Goal: Task Accomplishment & Management: Use online tool/utility

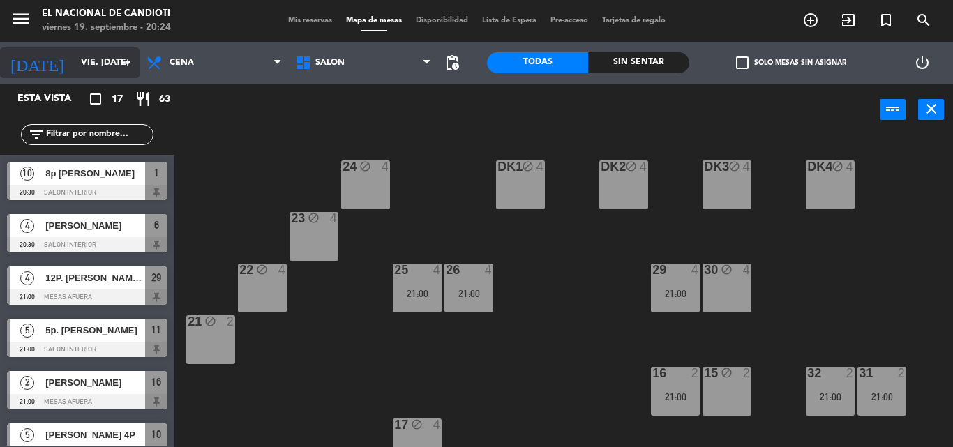
click at [128, 59] on icon "arrow_drop_down" at bounding box center [127, 62] width 17 height 17
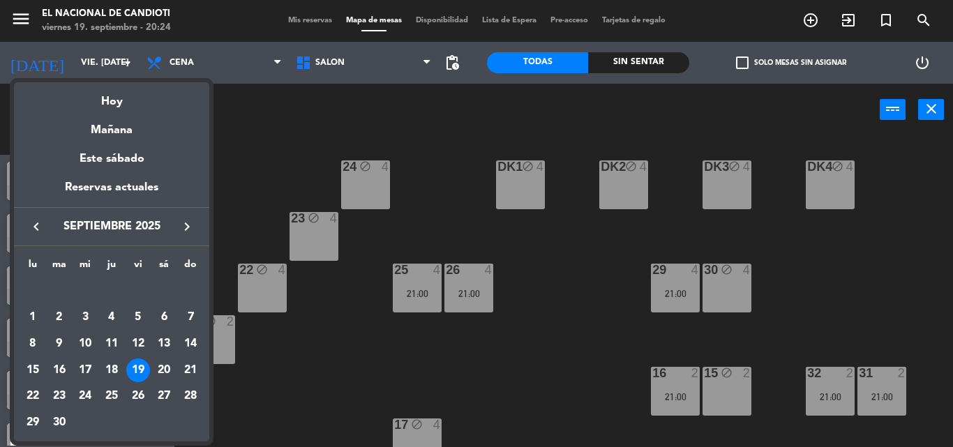
drag, startPoint x: 156, startPoint y: 363, endPoint x: 163, endPoint y: 357, distance: 8.9
click at [158, 362] on div "20" at bounding box center [164, 371] width 24 height 24
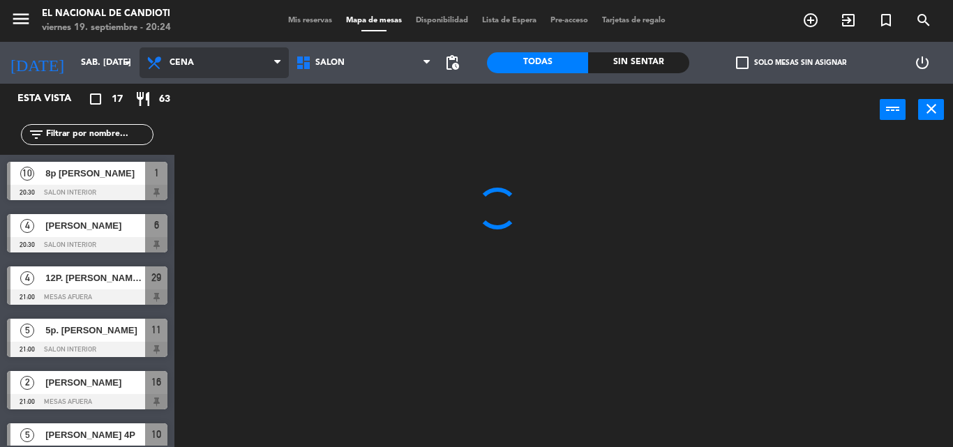
click at [200, 67] on span "Cena" at bounding box center [214, 62] width 149 height 31
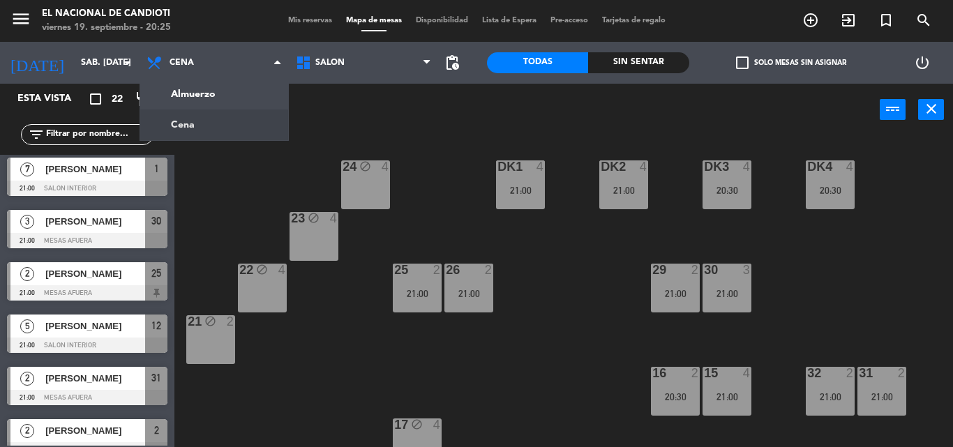
scroll to position [628, 0]
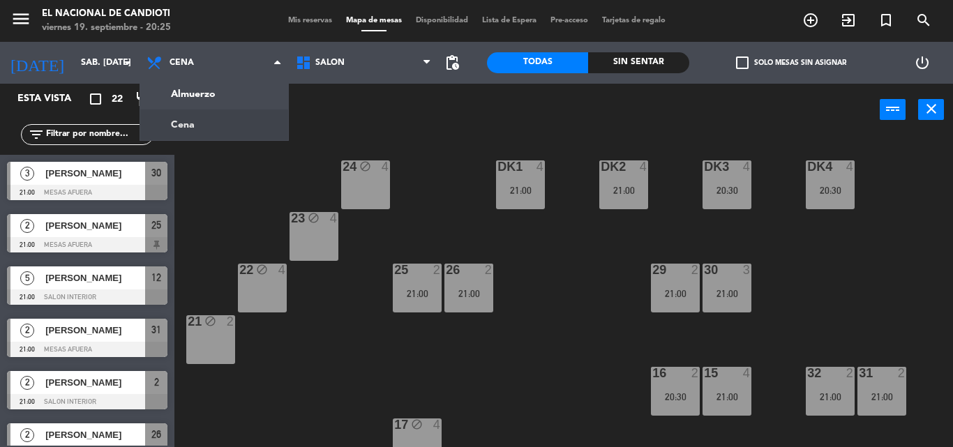
click at [354, 322] on div "24 block 4 DK1 4 21:00 DK2 4 21:00 DK3 4 20:30 DK4 4 20:30 23 block 4 22 block …" at bounding box center [568, 291] width 769 height 311
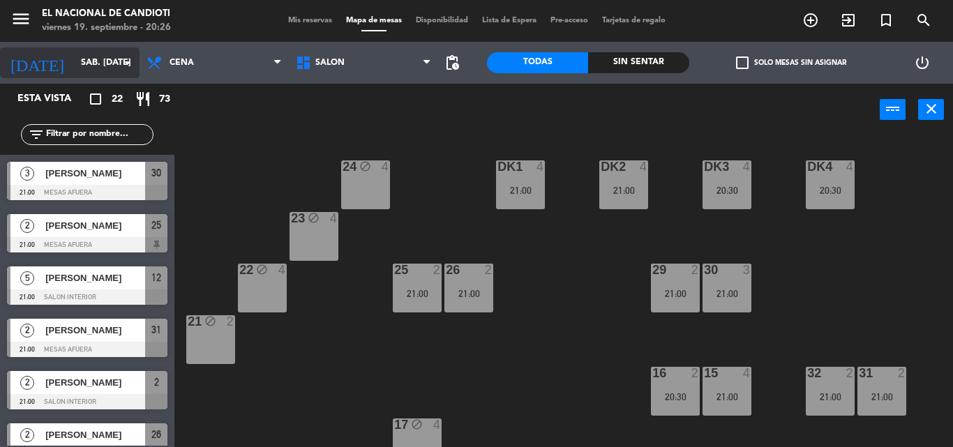
click at [130, 61] on icon "arrow_drop_down" at bounding box center [127, 62] width 17 height 17
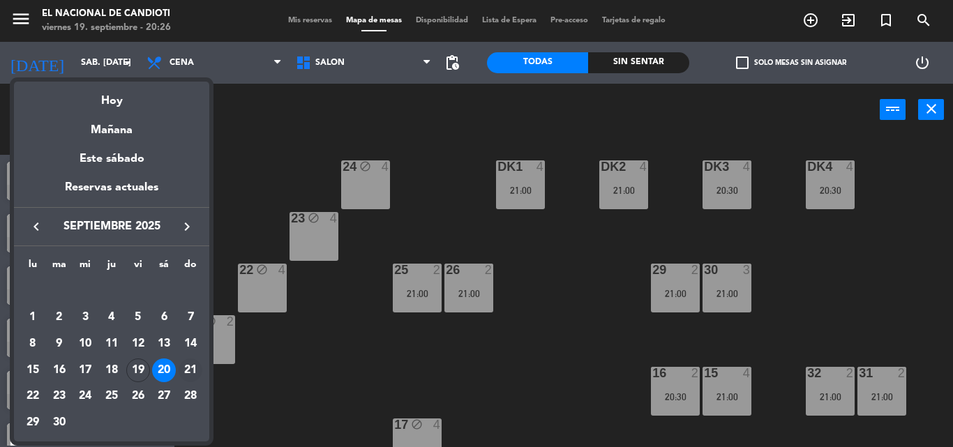
click at [189, 368] on div "21" at bounding box center [191, 371] width 24 height 24
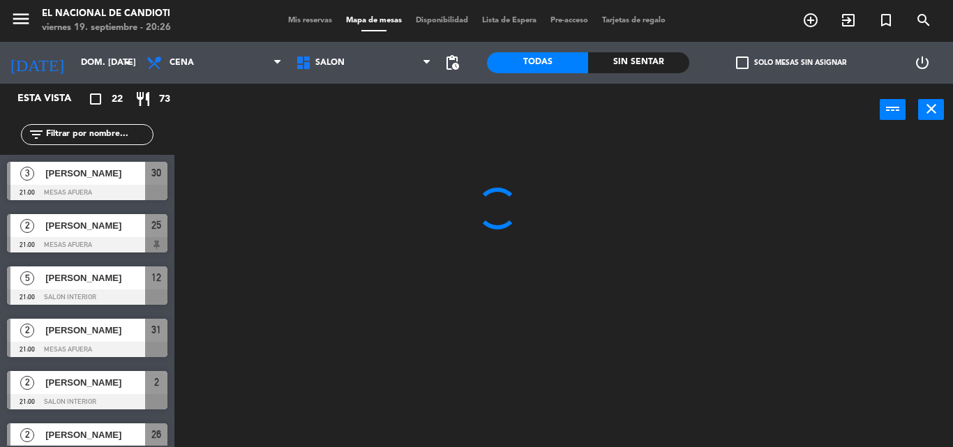
scroll to position [0, 0]
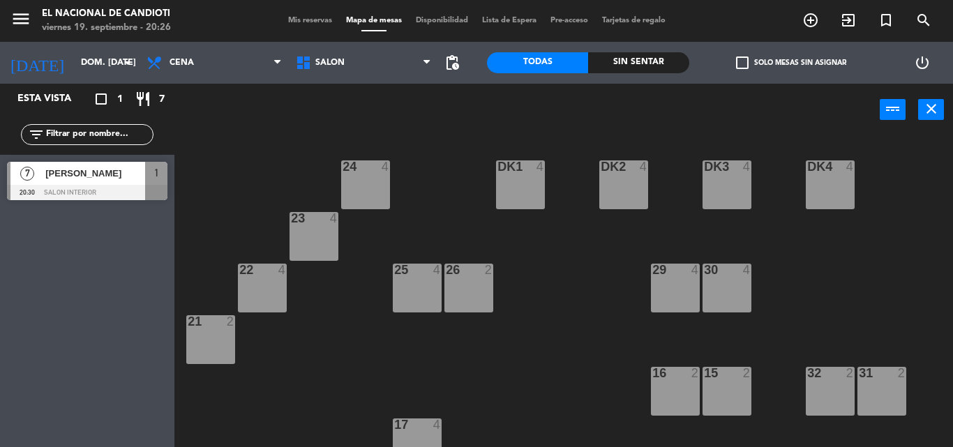
click at [373, 188] on div "24 4" at bounding box center [365, 185] width 49 height 49
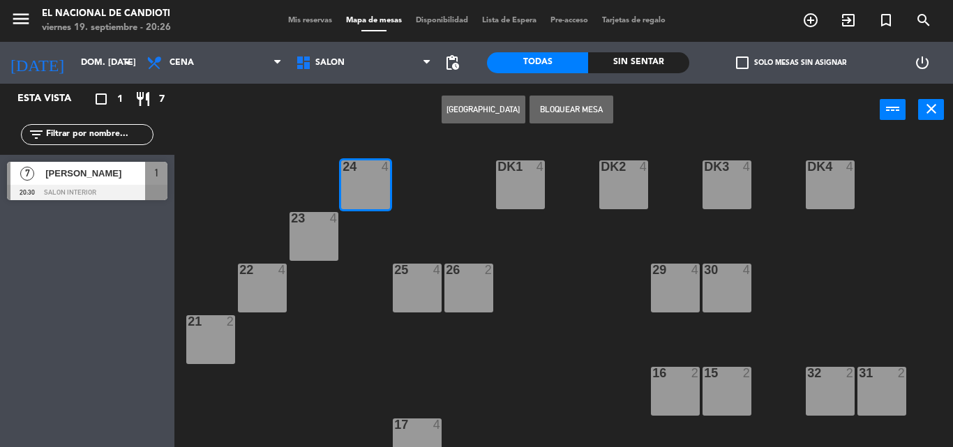
click at [373, 188] on div "24 4" at bounding box center [365, 185] width 49 height 49
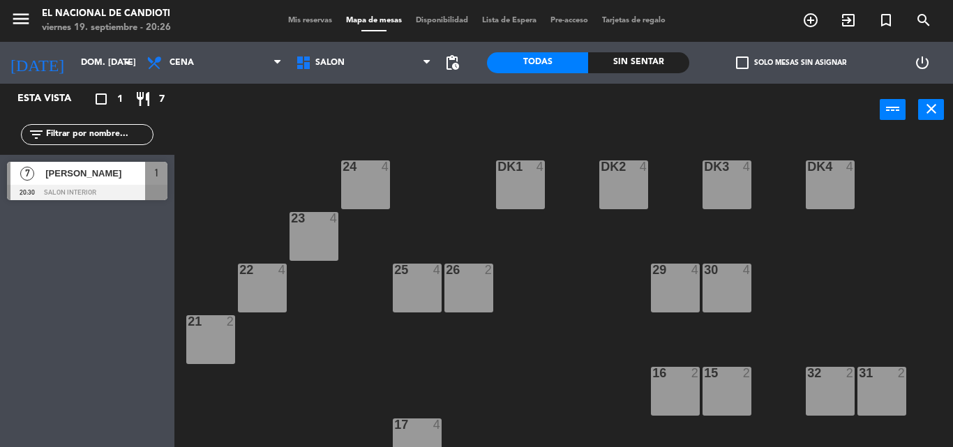
click at [373, 188] on div "24 4" at bounding box center [365, 185] width 49 height 49
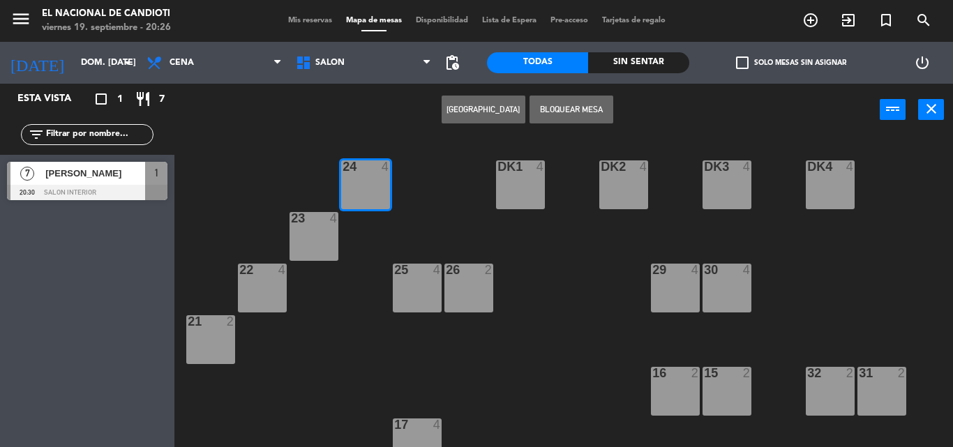
click at [373, 187] on div "24 4" at bounding box center [365, 185] width 49 height 49
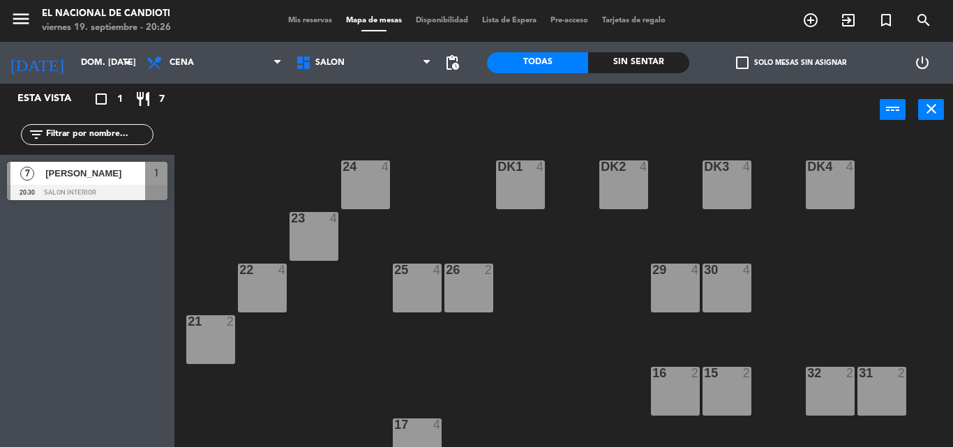
click at [367, 186] on div "24 4" at bounding box center [365, 185] width 49 height 49
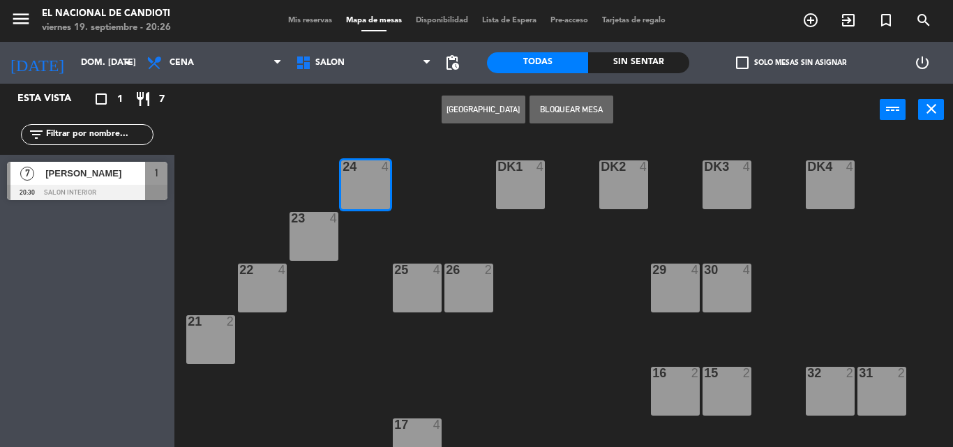
click at [367, 186] on div "24 4" at bounding box center [365, 185] width 49 height 49
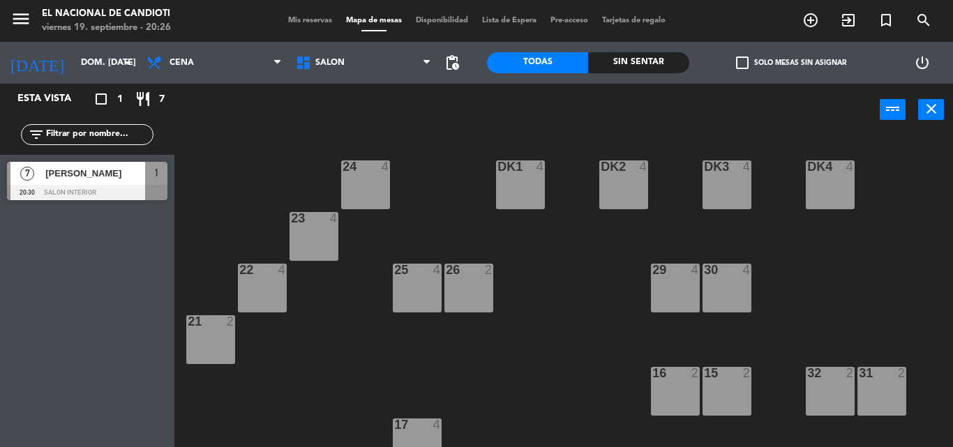
click at [359, 186] on div "24 4" at bounding box center [365, 185] width 49 height 49
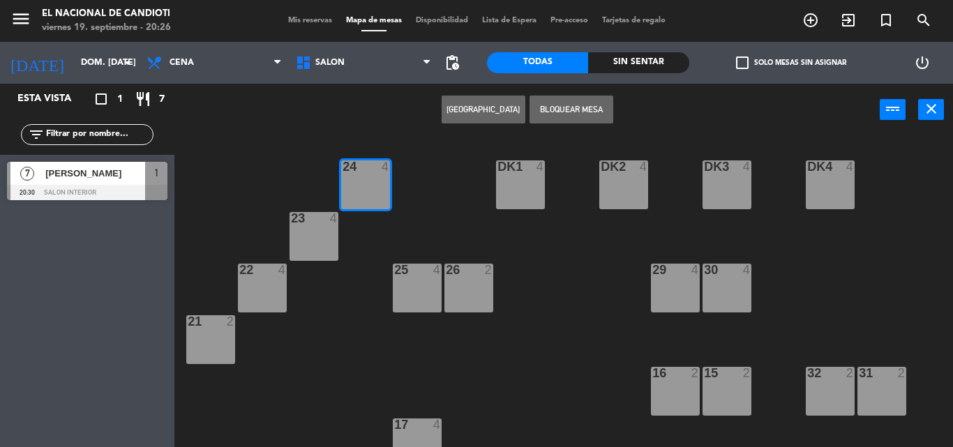
click at [325, 230] on div "23 4" at bounding box center [314, 236] width 49 height 49
click at [547, 110] on button "Bloquear Mesa" at bounding box center [572, 110] width 84 height 28
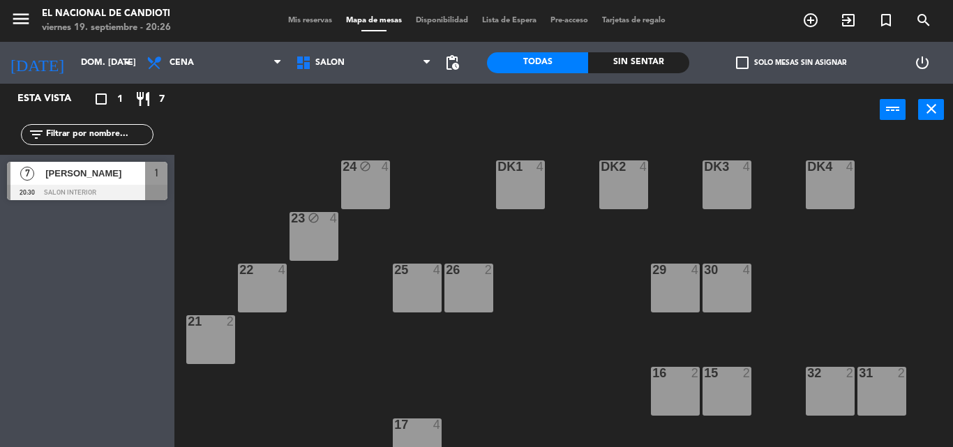
click at [272, 299] on div "22 4" at bounding box center [262, 288] width 49 height 49
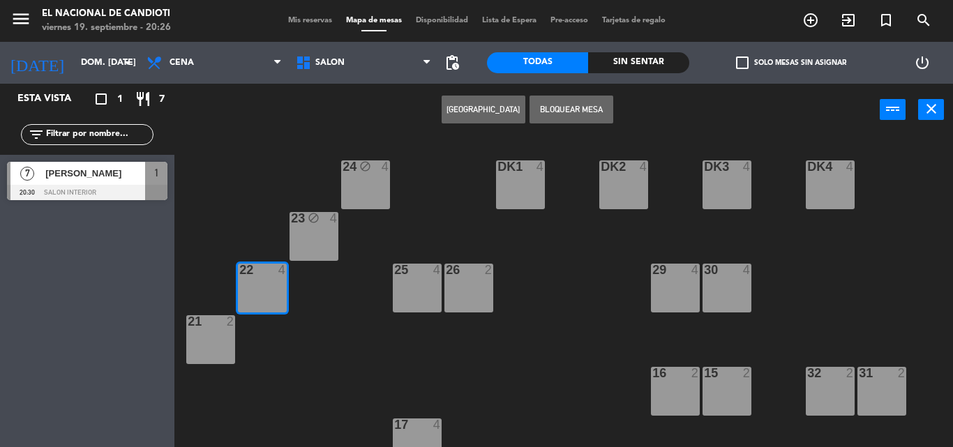
click at [221, 334] on div "21 2" at bounding box center [210, 339] width 49 height 49
click at [599, 112] on button "Bloquear Mesa" at bounding box center [572, 110] width 84 height 28
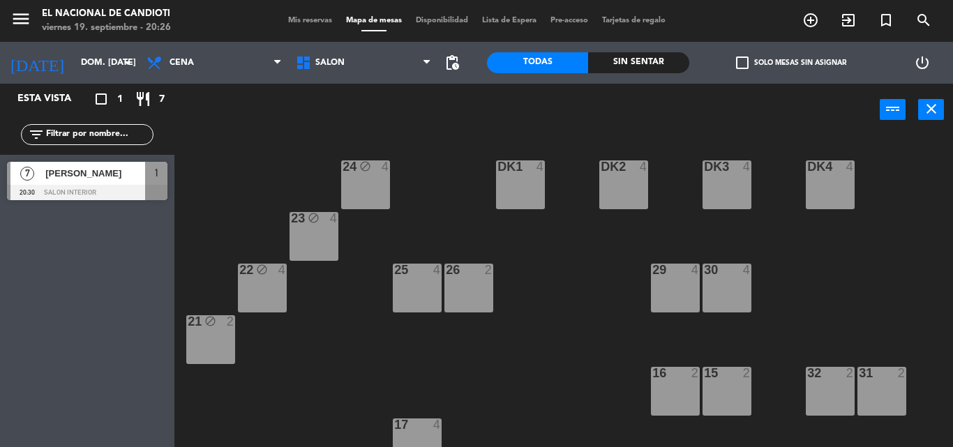
click at [529, 198] on div "DK1 4" at bounding box center [520, 185] width 49 height 49
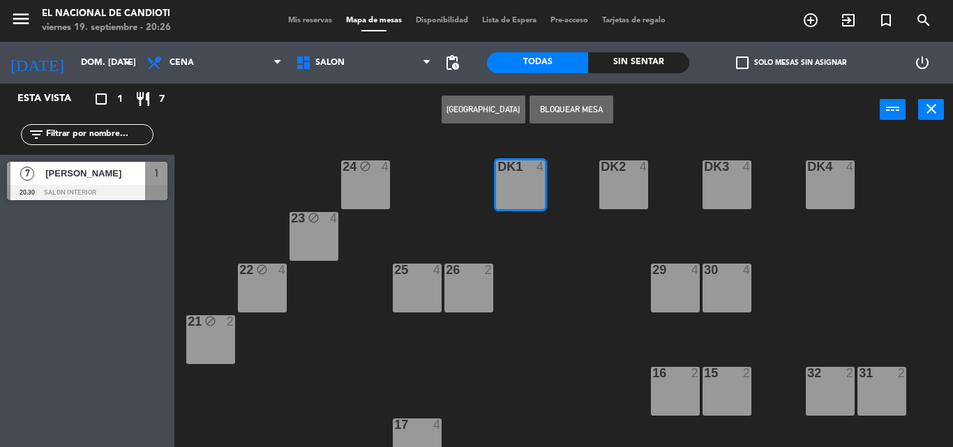
click at [613, 174] on div "DK2 4" at bounding box center [624, 168] width 49 height 14
click at [577, 107] on button "Bloquear Mesa" at bounding box center [572, 110] width 84 height 28
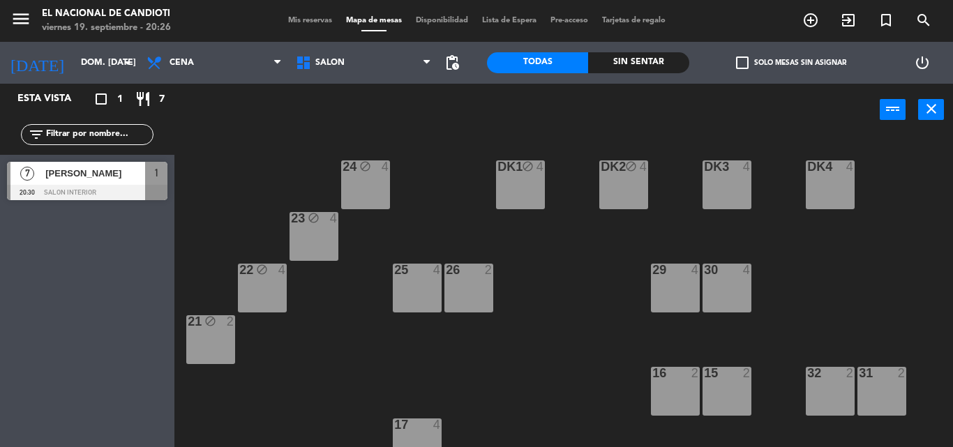
click at [735, 196] on div "DK3 4" at bounding box center [727, 185] width 49 height 49
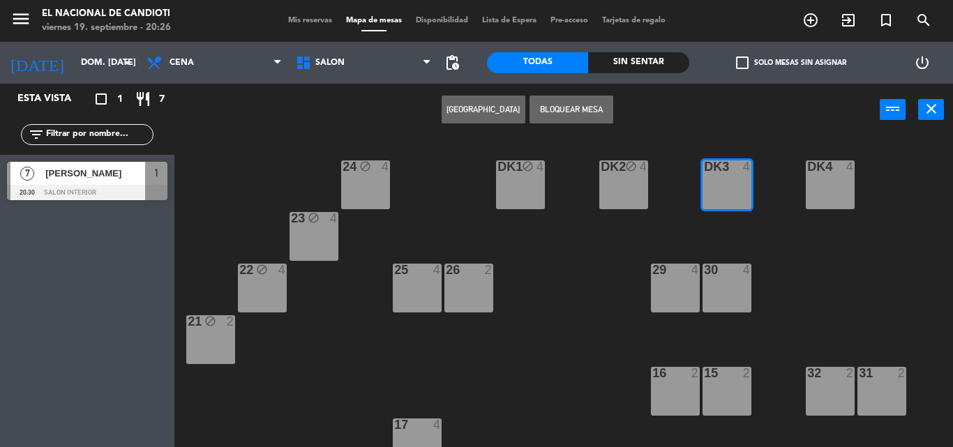
click at [818, 197] on div "DK4 4" at bounding box center [830, 185] width 49 height 49
click at [576, 105] on button "Bloquear Mesa" at bounding box center [572, 110] width 84 height 28
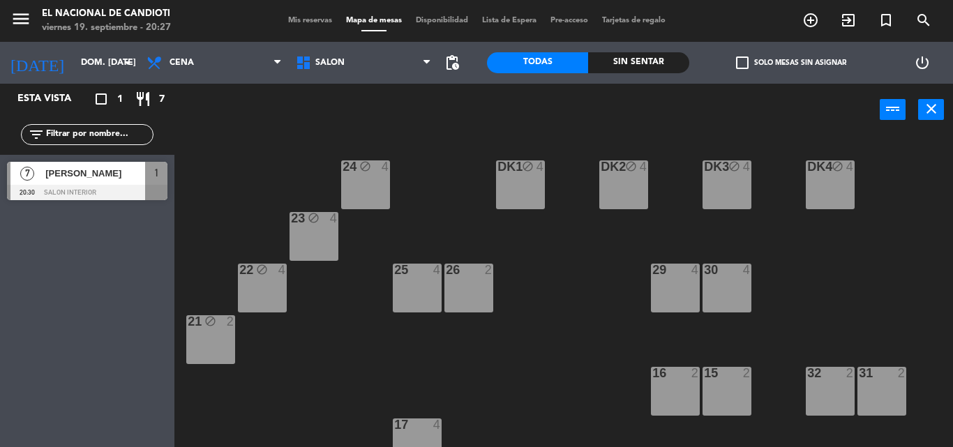
click at [412, 295] on div "25 4" at bounding box center [417, 288] width 49 height 49
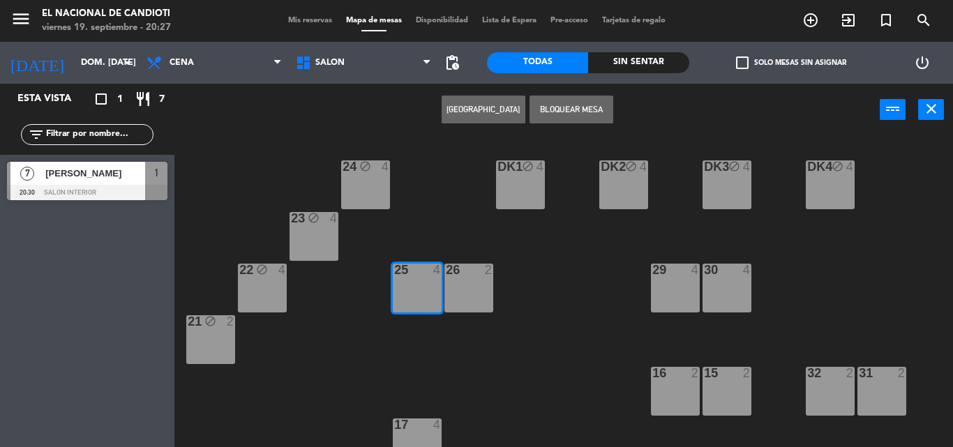
click at [545, 265] on div "24 block 4 DK1 block 4 DK2 block 4 DK3 block 4 DK4 block 4 23 block 4 22 block …" at bounding box center [568, 291] width 769 height 311
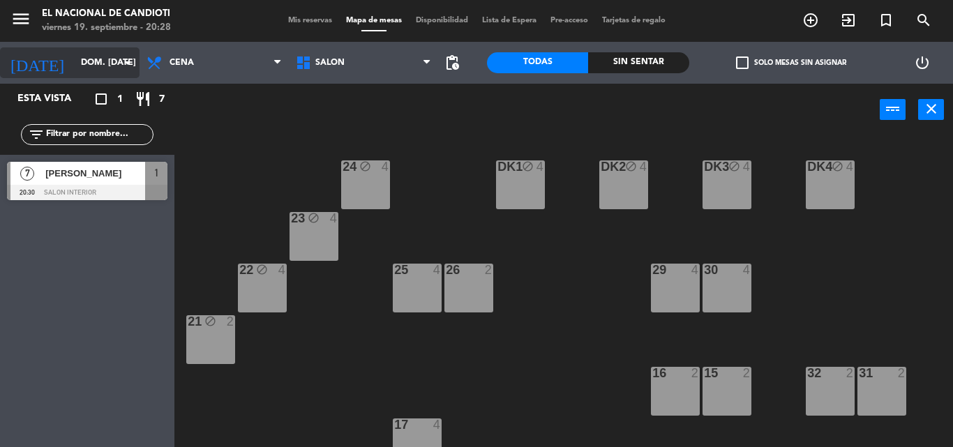
click at [105, 70] on input "dom. [DATE]" at bounding box center [133, 63] width 118 height 24
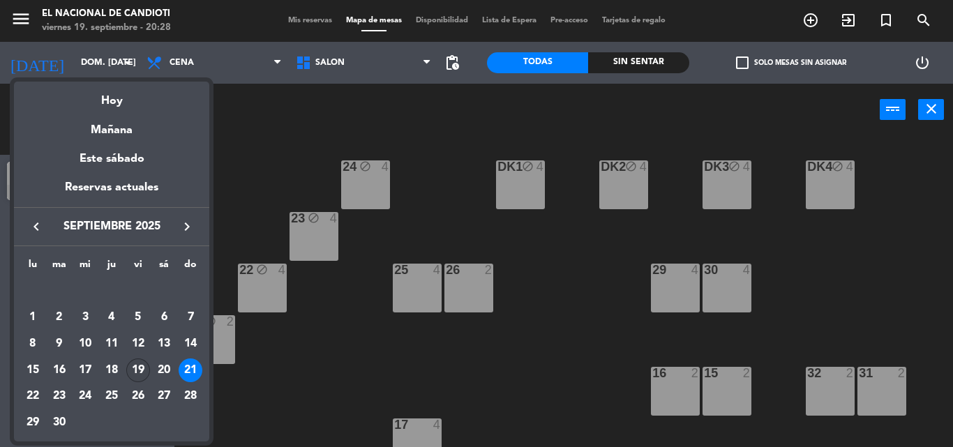
click at [146, 364] on div "19" at bounding box center [138, 371] width 24 height 24
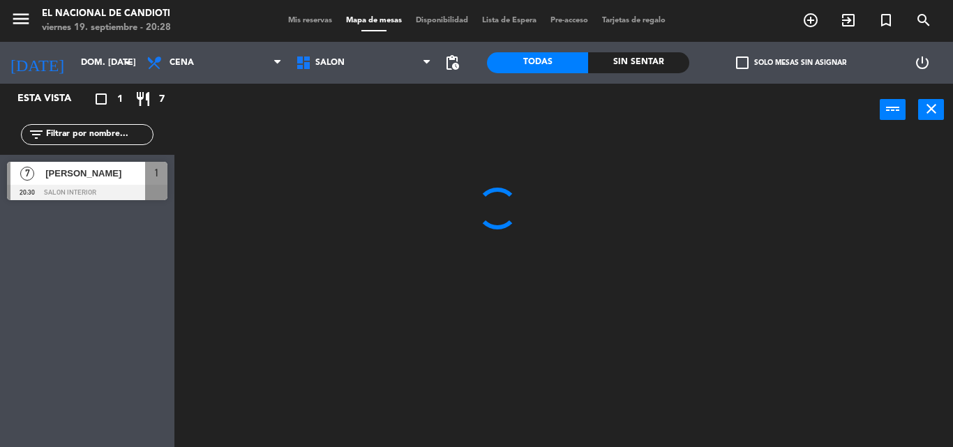
type input "vie. [DATE]"
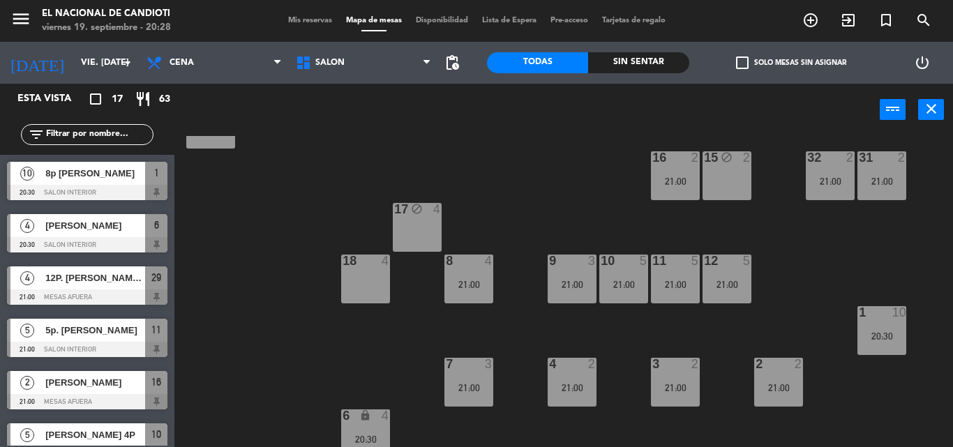
scroll to position [227, 0]
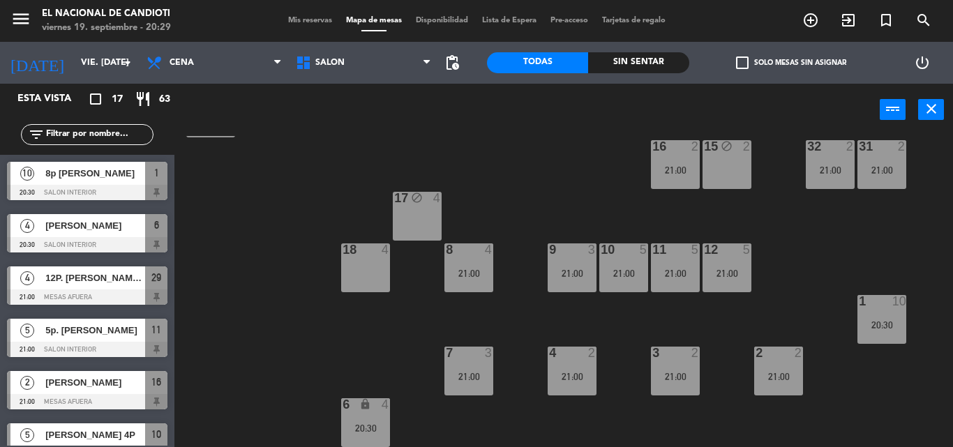
click at [110, 137] on input "text" at bounding box center [99, 134] width 108 height 15
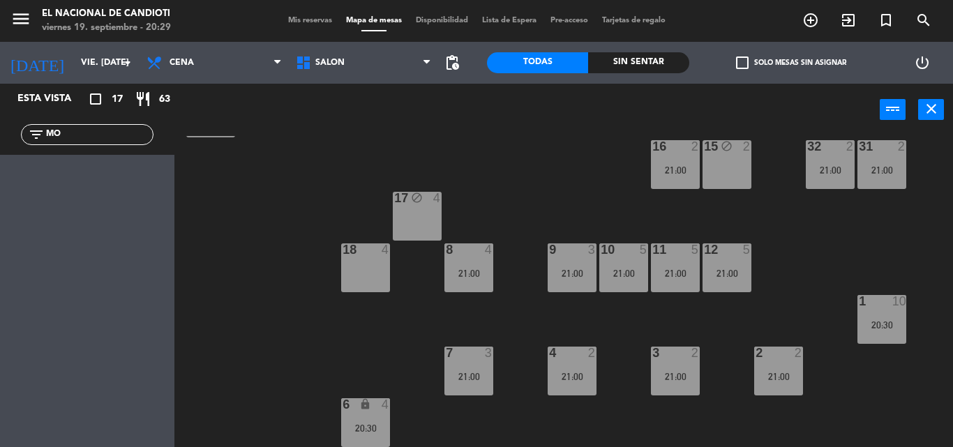
type input "M"
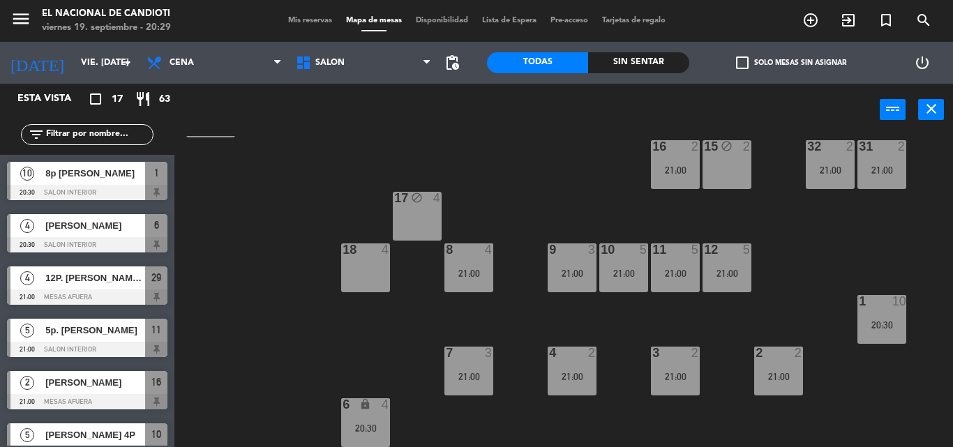
click at [37, 134] on icon "filter_list" at bounding box center [36, 134] width 17 height 17
click at [59, 136] on input "text" at bounding box center [99, 134] width 108 height 15
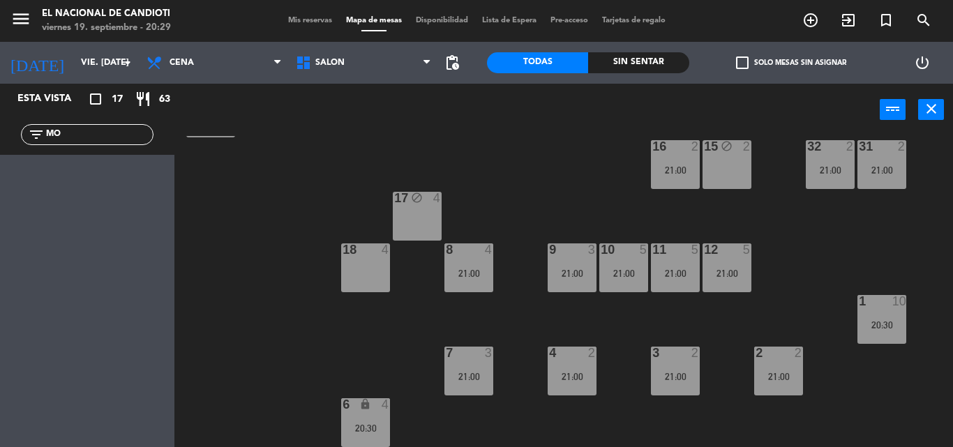
type input "M"
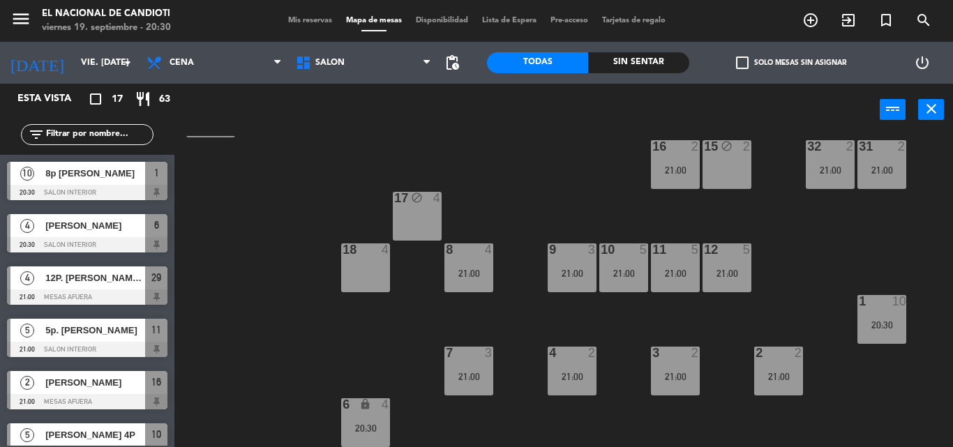
click at [60, 135] on input "text" at bounding box center [99, 134] width 108 height 15
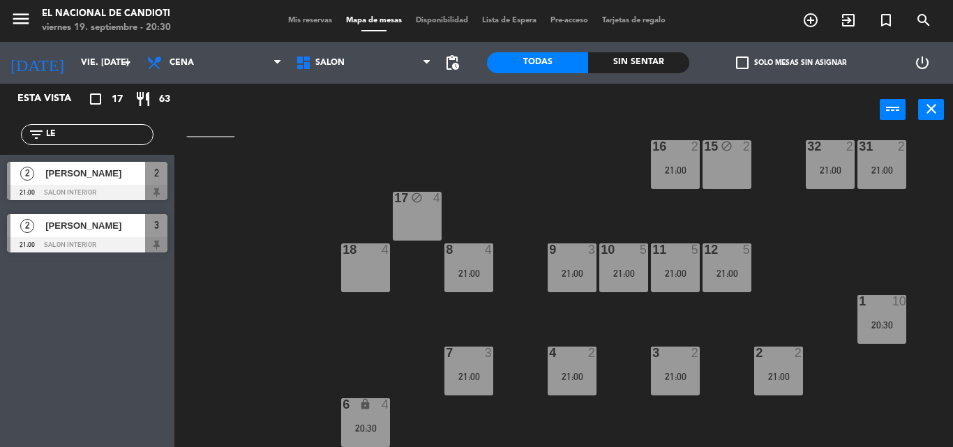
type input "L"
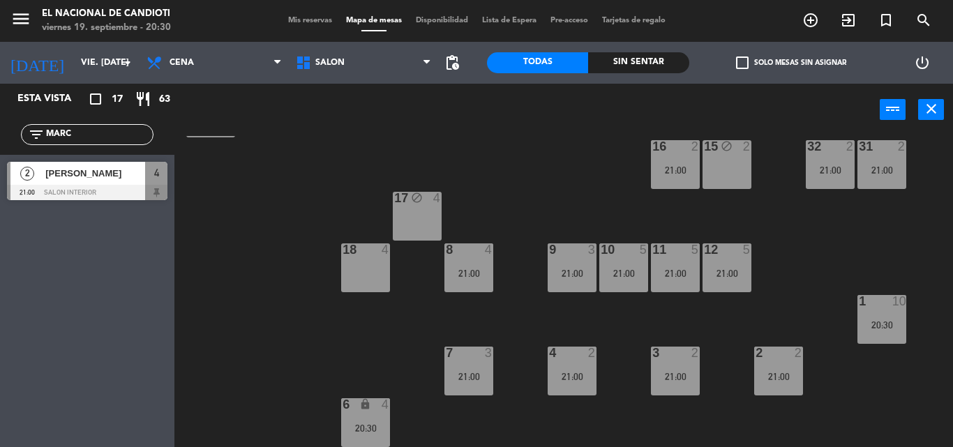
type input "MARC"
click at [51, 194] on div at bounding box center [87, 192] width 161 height 15
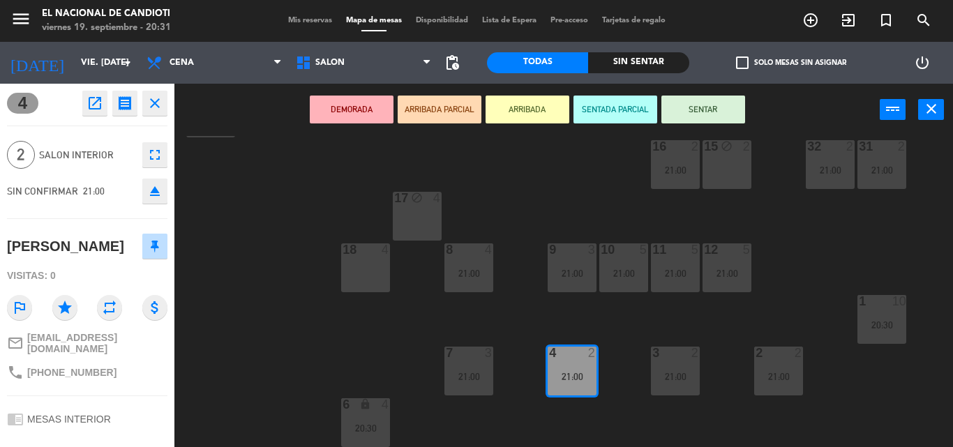
click at [165, 103] on button "close" at bounding box center [154, 103] width 25 height 25
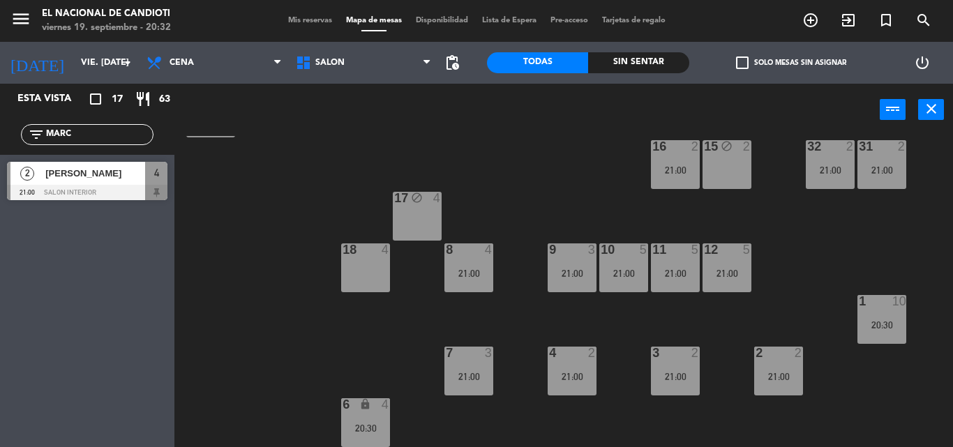
click at [131, 187] on div at bounding box center [87, 192] width 161 height 15
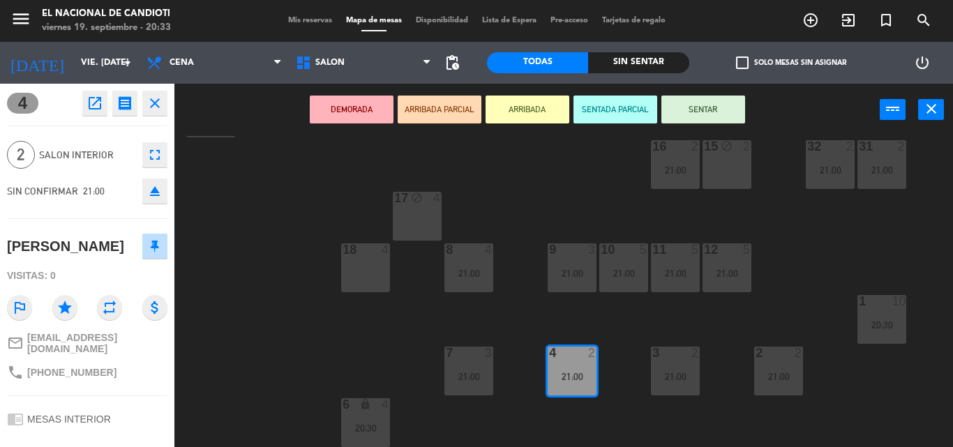
click at [127, 107] on icon "receipt" at bounding box center [125, 103] width 17 height 17
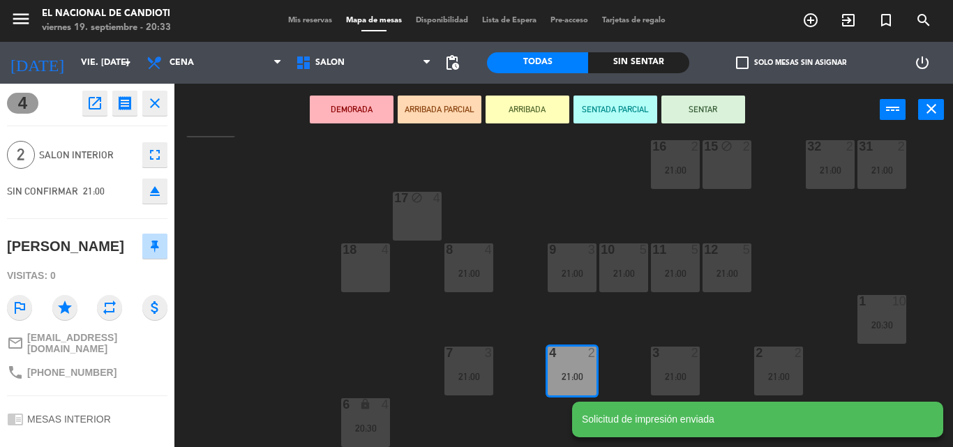
scroll to position [0, 0]
click at [222, 173] on div "24 block 4 DK1 block 4 DK2 block 4 DK3 block 4 DK4 block 4 23 block 4 22 block …" at bounding box center [568, 291] width 769 height 311
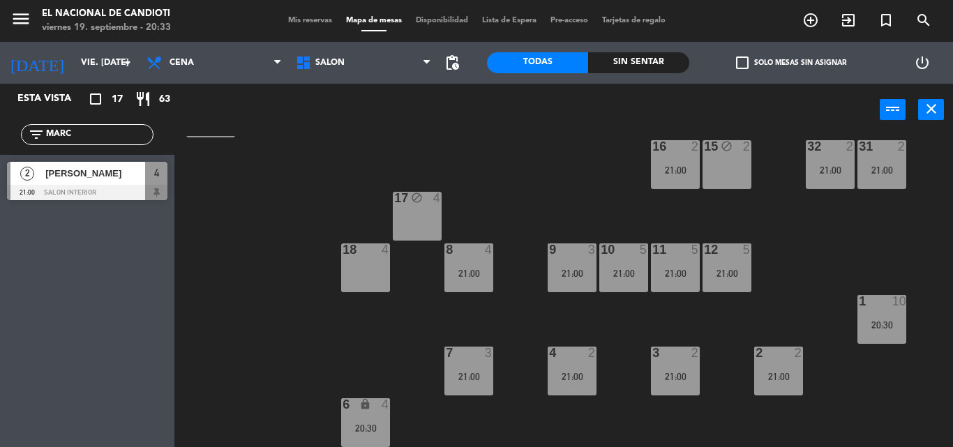
click at [138, 179] on span "[PERSON_NAME]" at bounding box center [95, 173] width 100 height 15
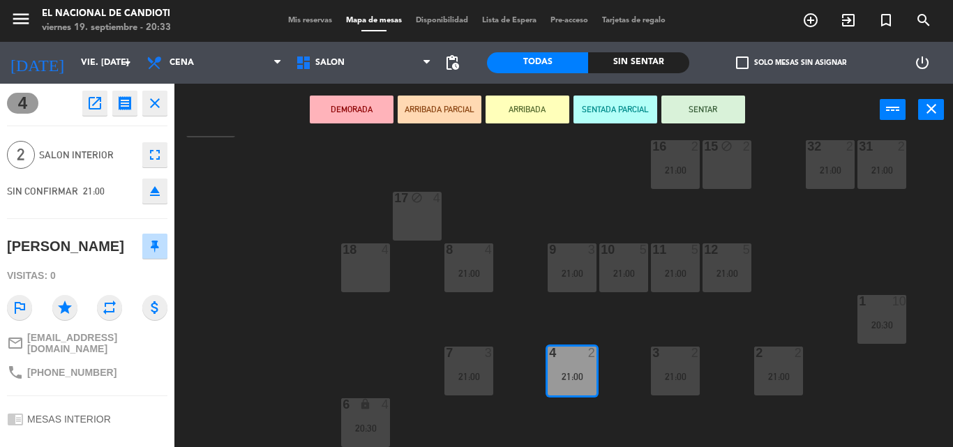
click at [154, 110] on icon "close" at bounding box center [155, 103] width 17 height 17
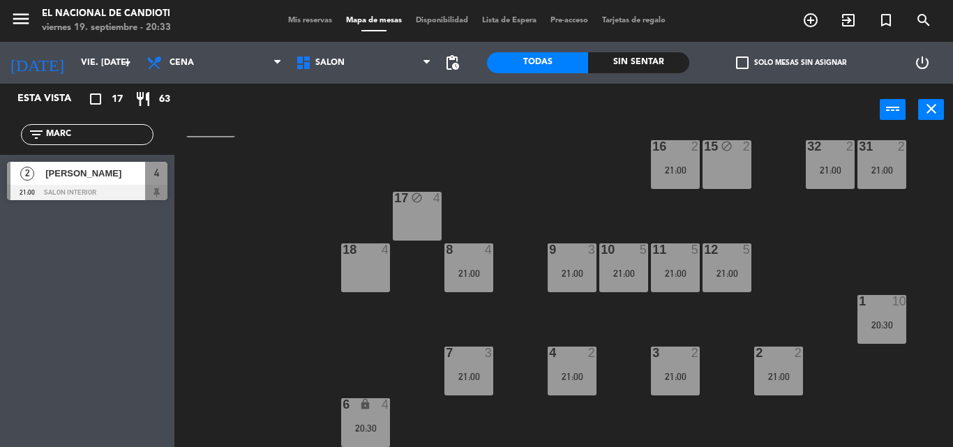
click at [159, 184] on div "4" at bounding box center [156, 173] width 22 height 23
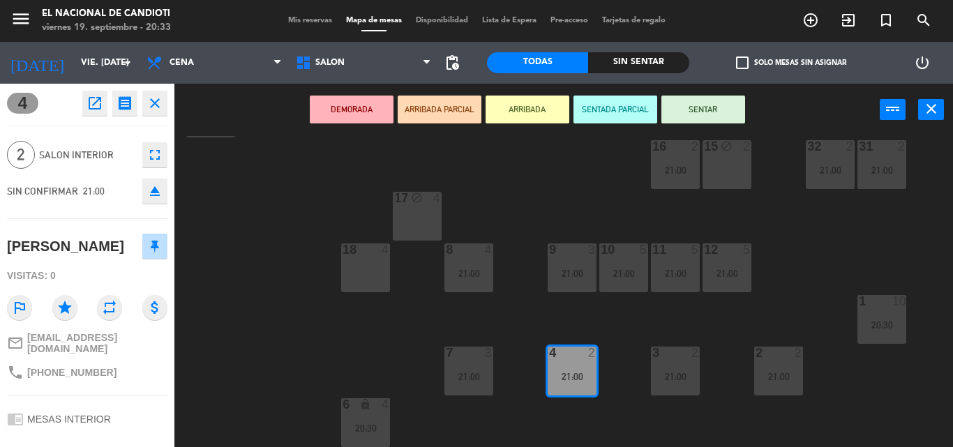
click at [151, 250] on icon at bounding box center [155, 246] width 8 height 13
click at [57, 159] on span "SALON INTERIOR" at bounding box center [87, 155] width 96 height 16
click at [57, 158] on span "SALON INTERIOR" at bounding box center [87, 155] width 96 height 16
click at [161, 100] on icon "close" at bounding box center [155, 103] width 17 height 17
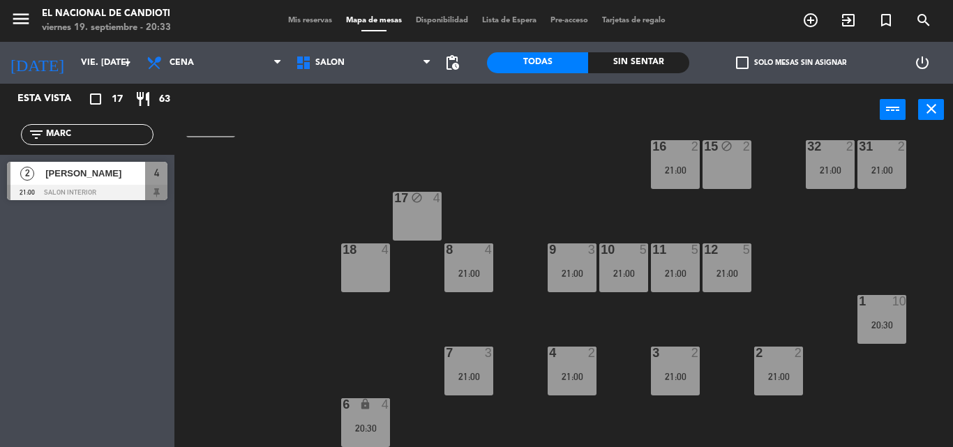
click at [88, 179] on span "[PERSON_NAME]" at bounding box center [95, 173] width 100 height 15
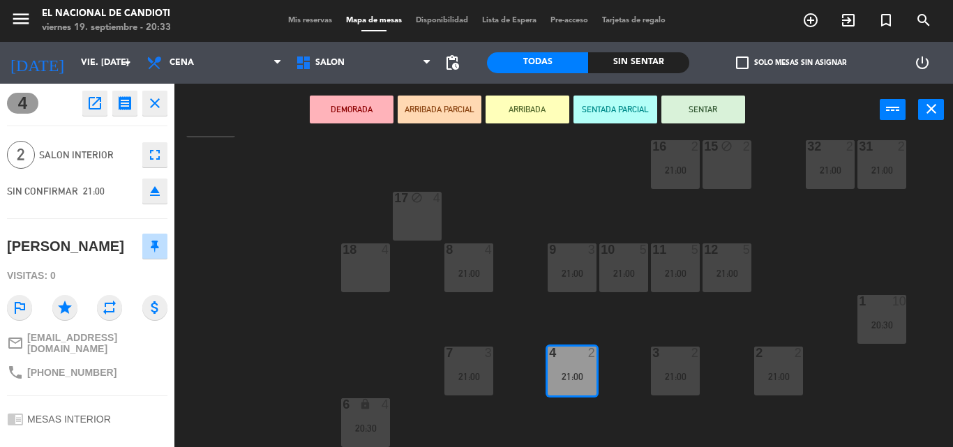
click at [277, 213] on div "24 block 4 DK1 block 4 DK2 block 4 DK3 block 4 DK4 block 4 23 block 4 22 block …" at bounding box center [568, 291] width 769 height 311
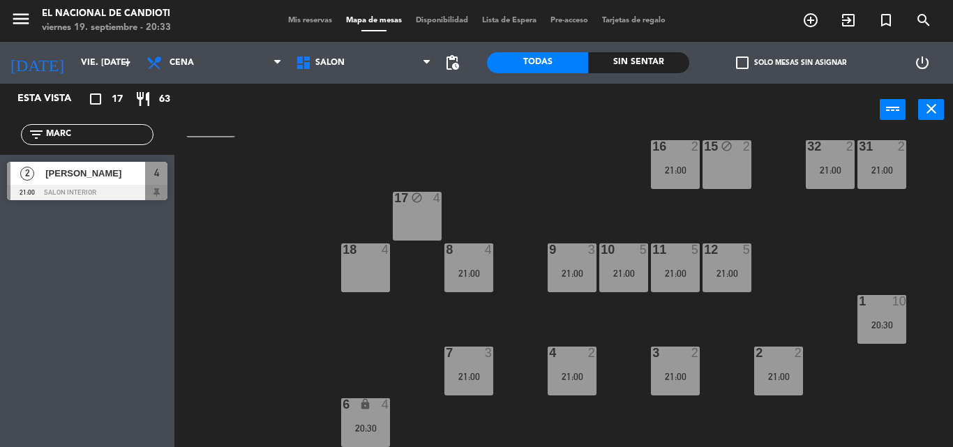
click at [24, 172] on span "2" at bounding box center [27, 174] width 14 height 14
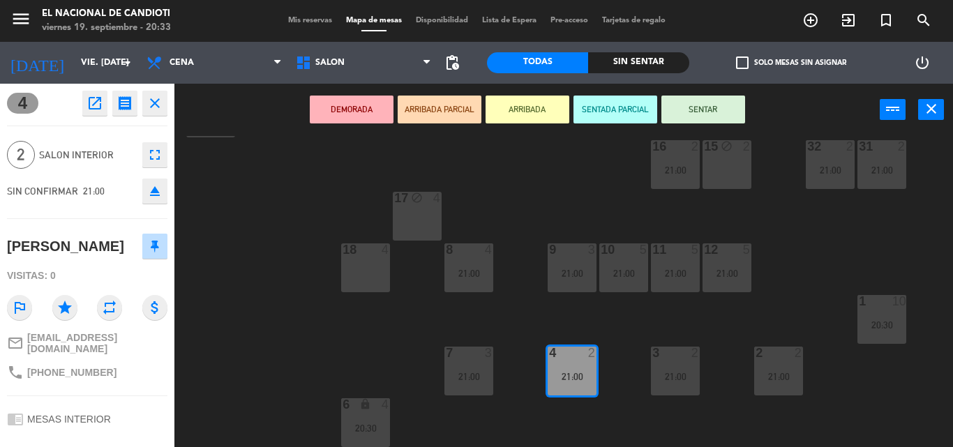
click at [154, 107] on icon "close" at bounding box center [155, 103] width 17 height 17
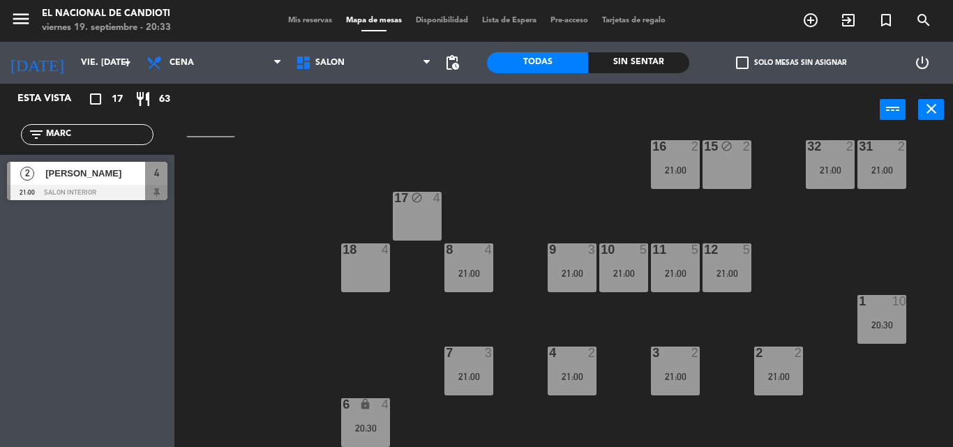
click at [112, 184] on div "[PERSON_NAME]" at bounding box center [94, 173] width 101 height 23
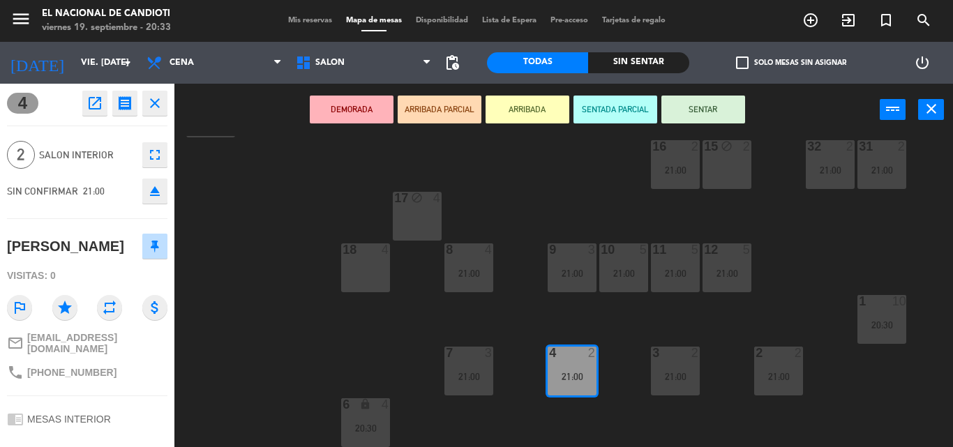
click at [121, 105] on icon "receipt" at bounding box center [125, 103] width 17 height 17
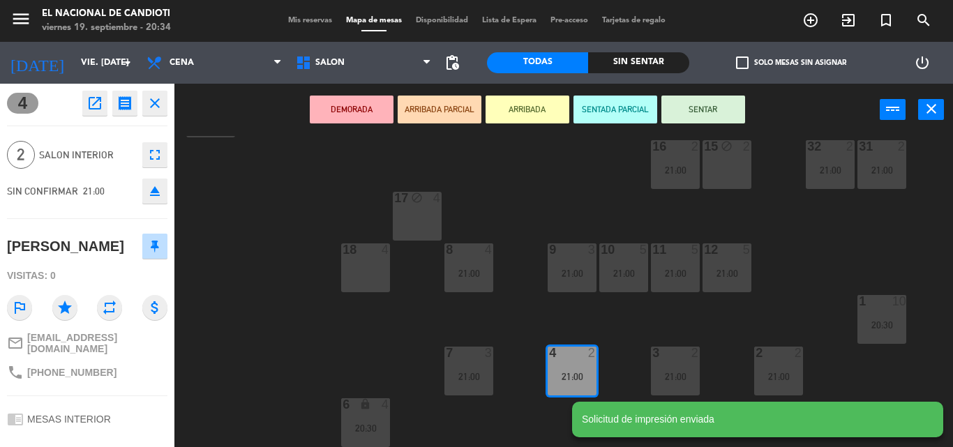
click at [161, 105] on icon "close" at bounding box center [155, 103] width 17 height 17
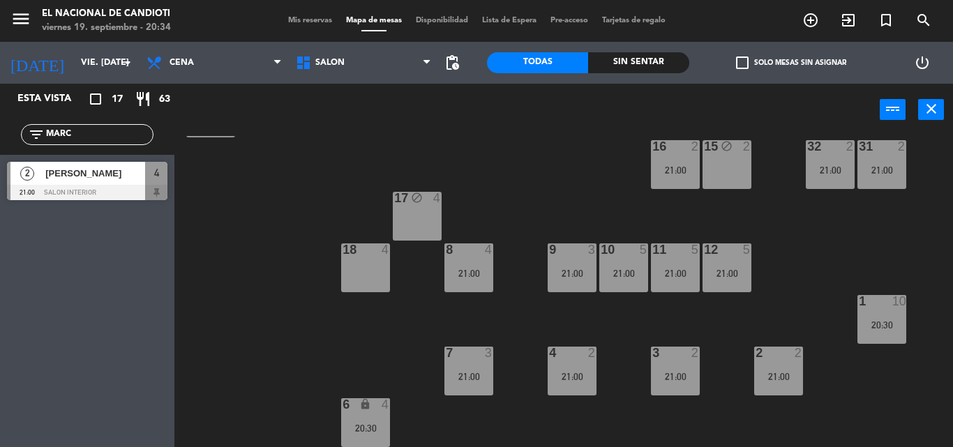
click at [103, 172] on span "[PERSON_NAME]" at bounding box center [95, 173] width 100 height 15
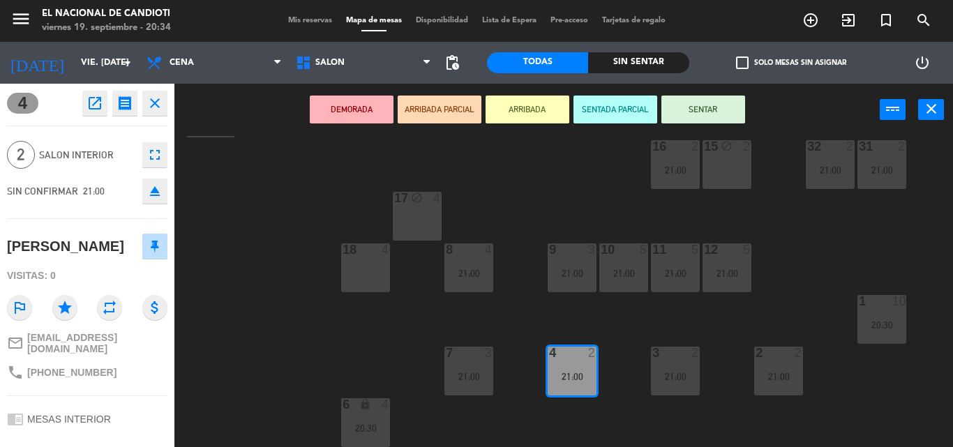
drag, startPoint x: 156, startPoint y: 249, endPoint x: 256, endPoint y: 101, distance: 179.1
click at [256, 101] on div "DEMORADA ARRIBADA PARCIAL ARRIBADA SENTADA PARCIAL SENTAR power_input close" at bounding box center [527, 110] width 706 height 53
click at [151, 252] on icon at bounding box center [155, 246] width 8 height 13
click at [163, 112] on button "close" at bounding box center [154, 103] width 25 height 25
